Goal: Transaction & Acquisition: Obtain resource

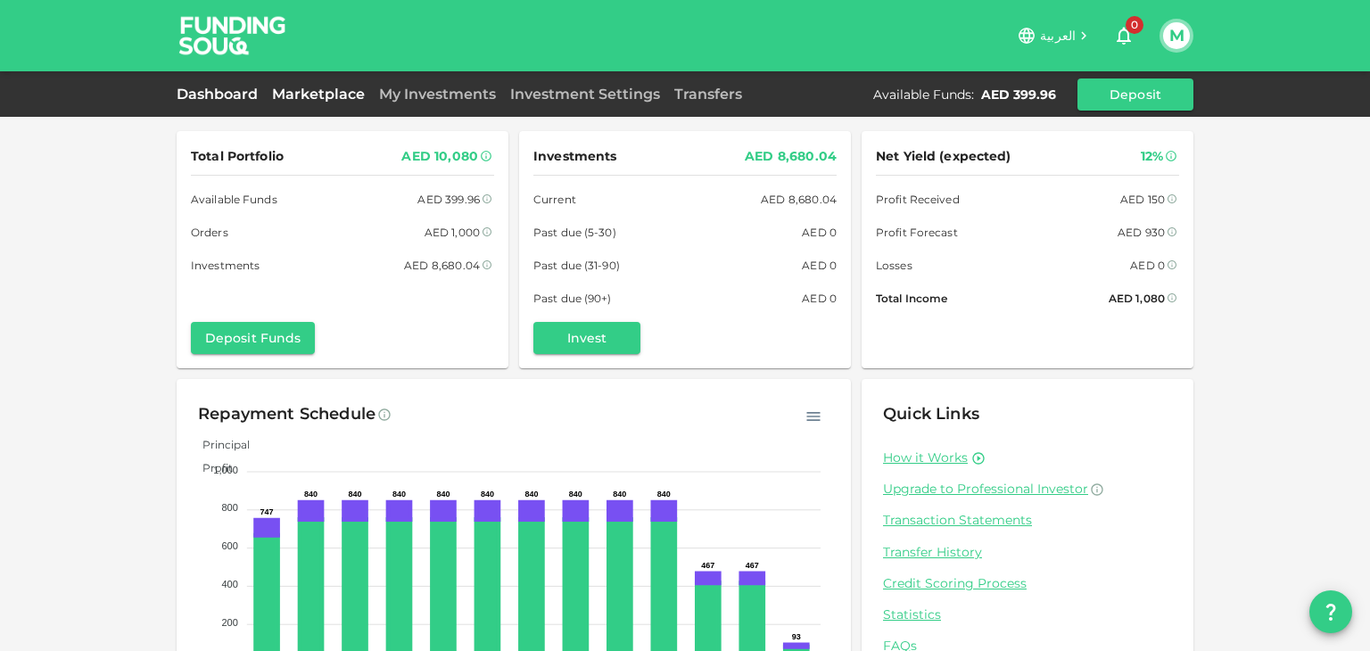
click at [355, 97] on link "Marketplace" at bounding box center [318, 94] width 107 height 17
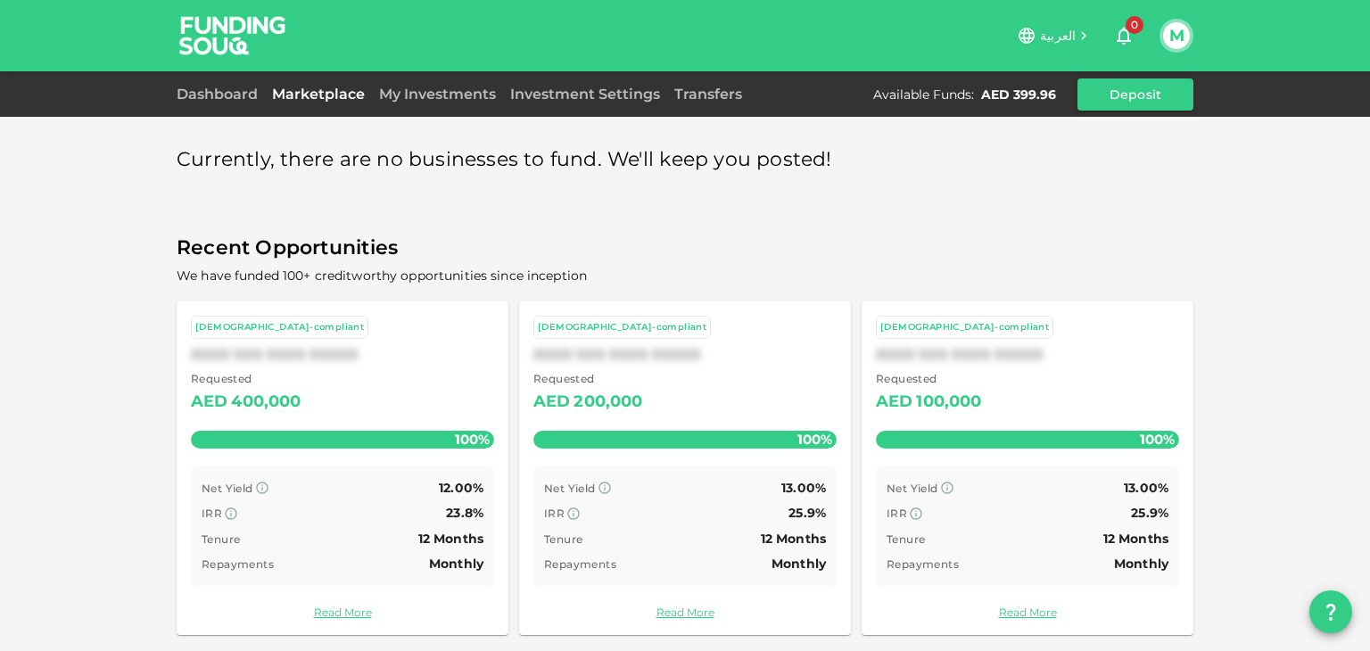
click at [235, 105] on div "Dashboard Marketplace My Investments Investment Settings Transfers Available Fu…" at bounding box center [685, 94] width 1017 height 32
click at [233, 97] on link "Dashboard" at bounding box center [221, 94] width 88 height 17
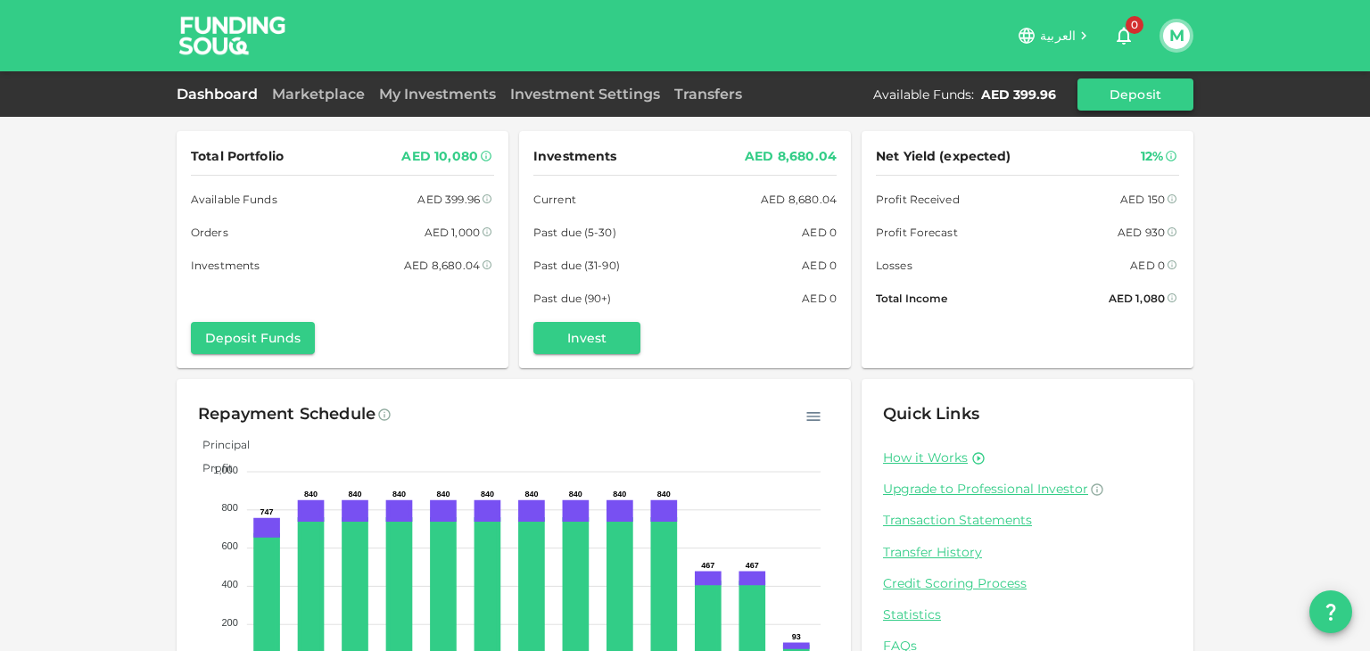
click at [1101, 101] on button "Deposit" at bounding box center [1135, 94] width 116 height 32
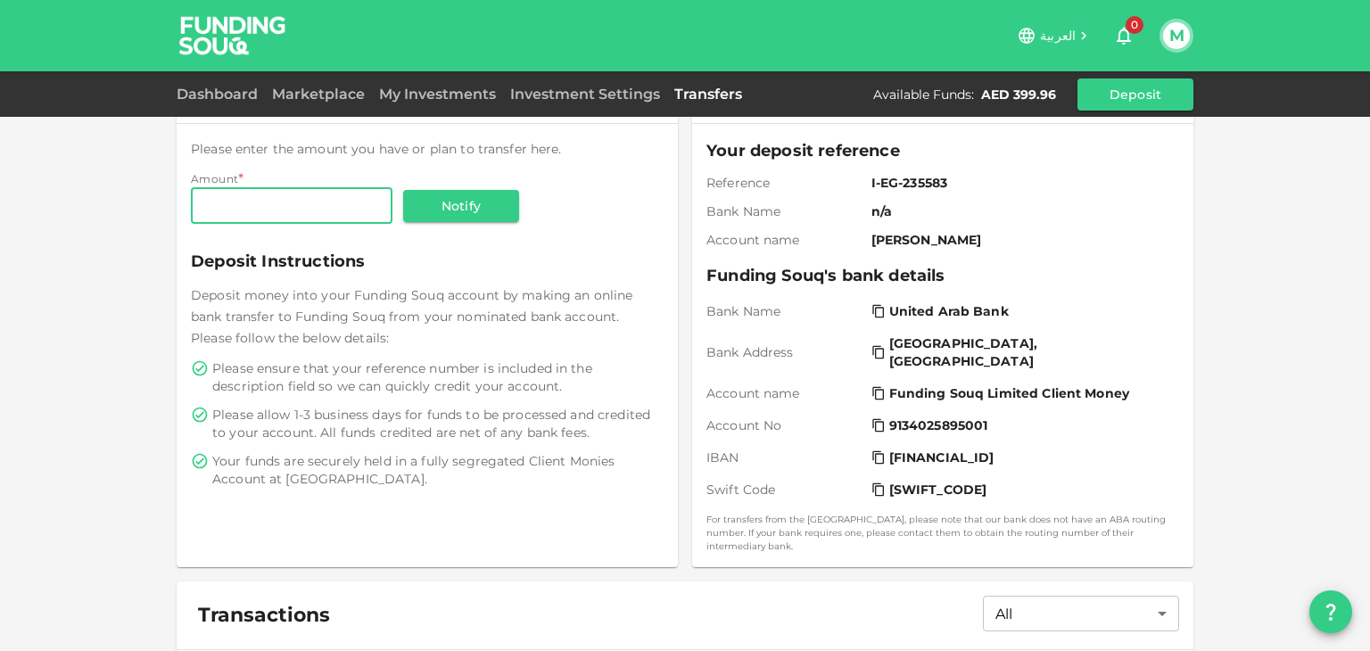
scroll to position [89, 0]
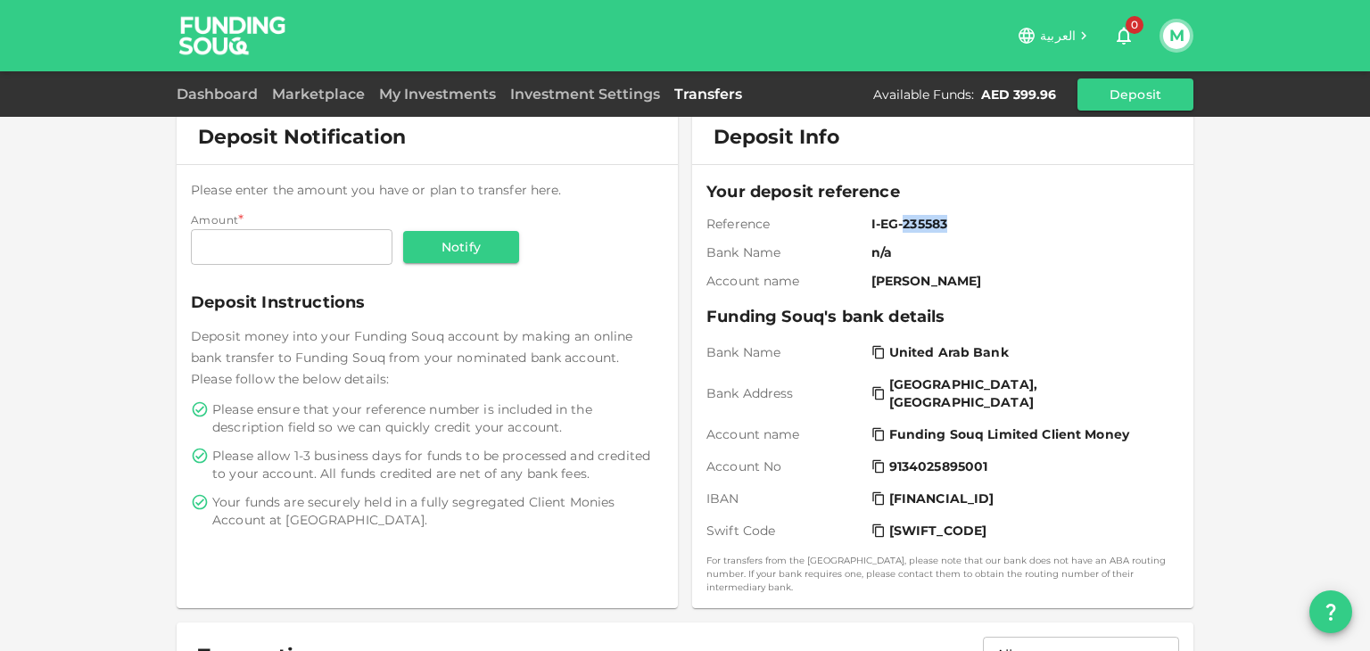
drag, startPoint x: 953, startPoint y: 221, endPoint x: 895, endPoint y: 222, distance: 58.9
click at [895, 222] on span "I-EG-235583" at bounding box center [1021, 224] width 301 height 18
click at [941, 219] on span "I-EG-235583" at bounding box center [1021, 224] width 301 height 18
drag, startPoint x: 947, startPoint y: 219, endPoint x: 898, endPoint y: 227, distance: 49.7
click at [898, 227] on span "I-EG-235583" at bounding box center [1021, 224] width 301 height 18
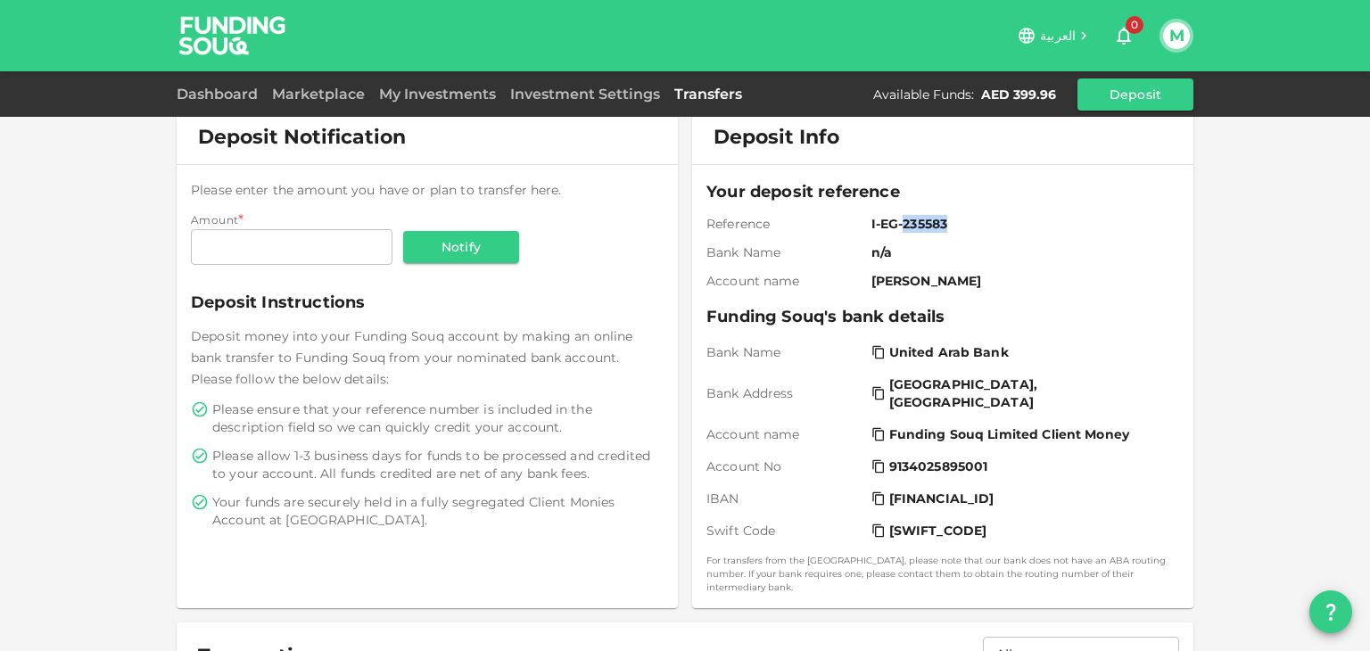
copy span "235583"
click at [1213, 272] on div "Deposit Withdraw Deposit Notification Please enter the amount you have or plan …" at bounding box center [685, 464] width 1370 height 1107
drag, startPoint x: 909, startPoint y: 223, endPoint x: 929, endPoint y: 223, distance: 20.5
click at [929, 223] on span "I-EG-235583" at bounding box center [1021, 224] width 301 height 18
click at [922, 235] on div "Your deposit reference Reference I-EG-235583 Bank Name n/a Account name [PERSON…" at bounding box center [942, 234] width 473 height 111
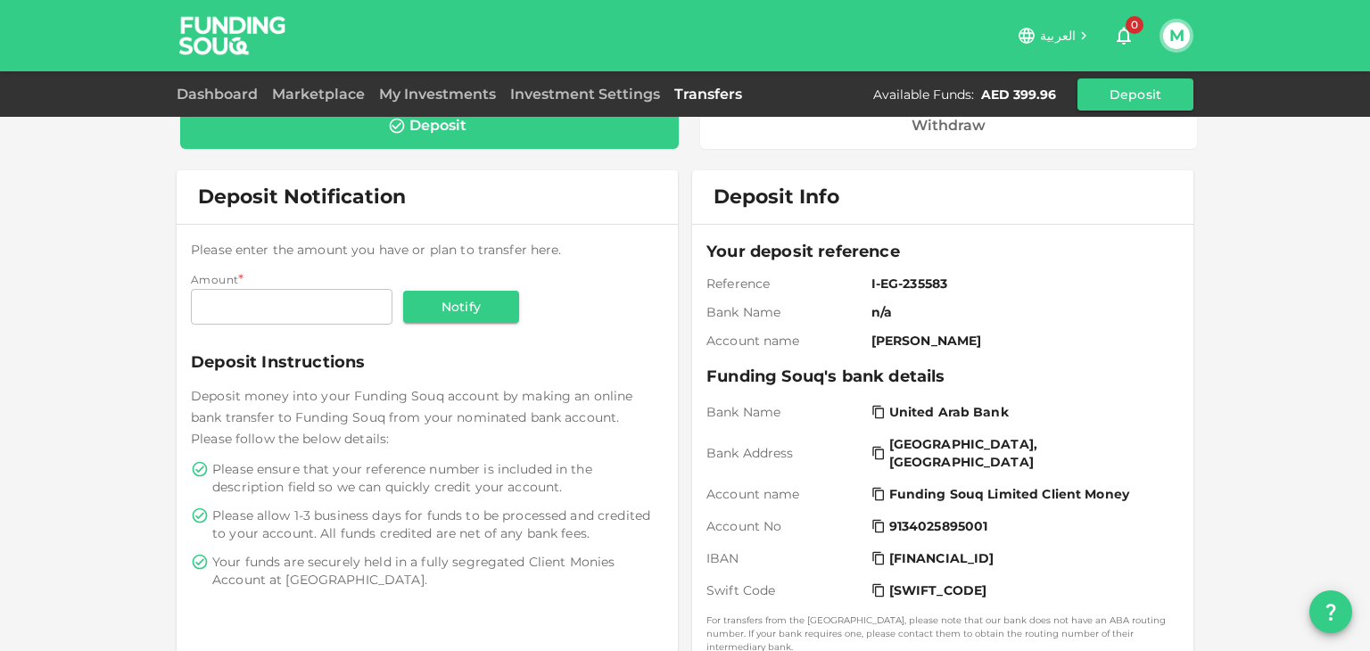
scroll to position [0, 0]
